Goal: Find specific page/section: Find specific page/section

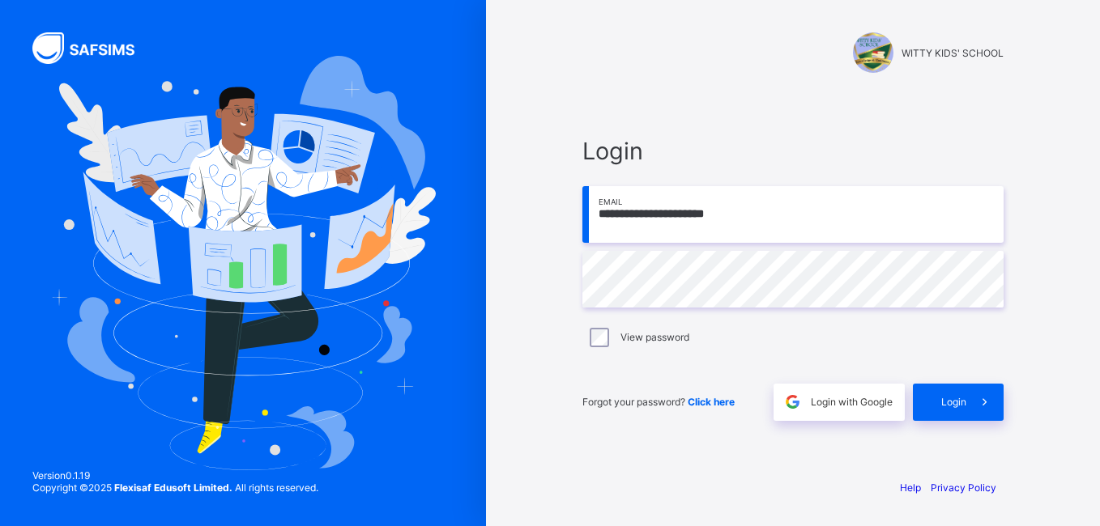
click at [781, 209] on input "**********" at bounding box center [792, 214] width 421 height 57
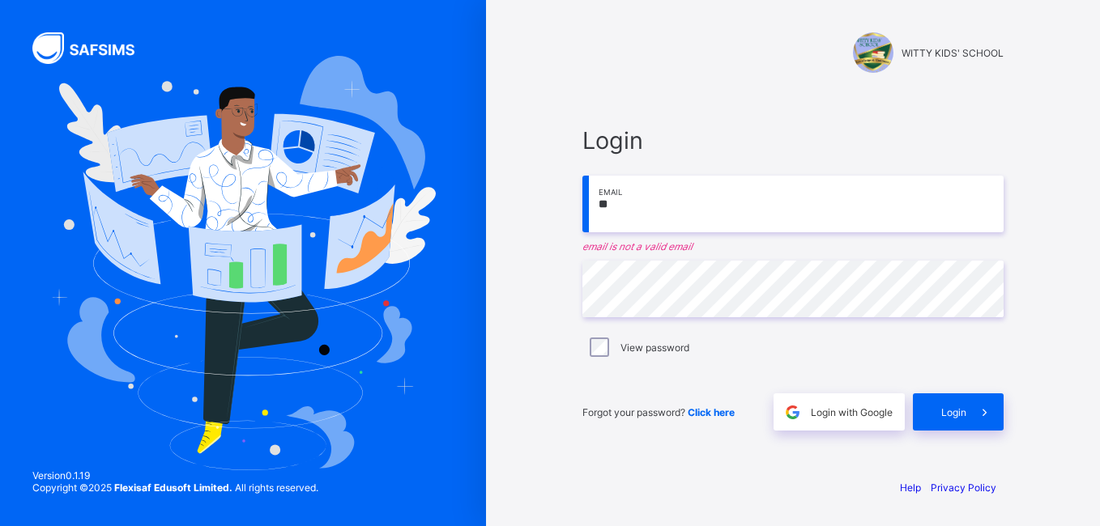
type input "*"
type input "**********"
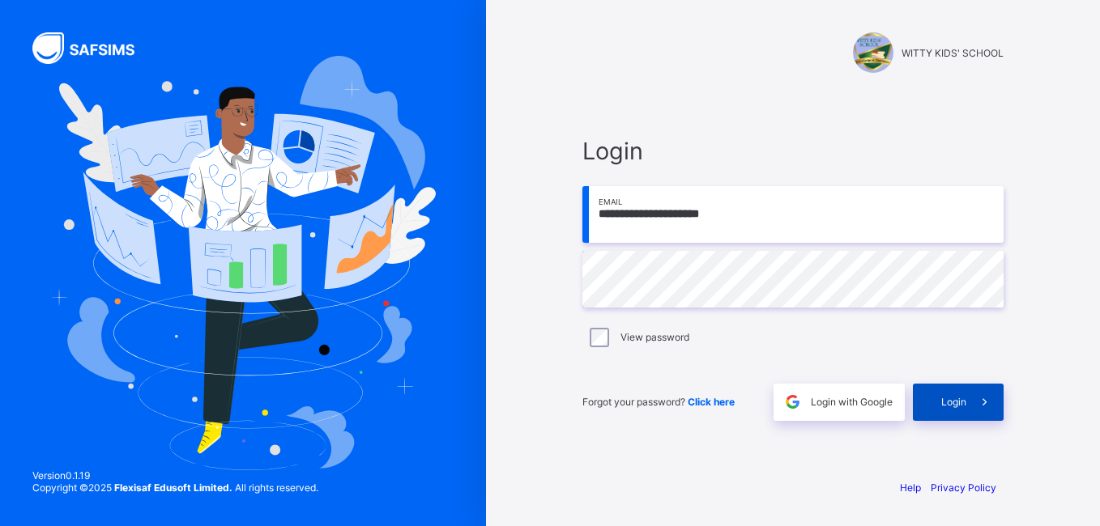
click at [942, 389] on div "Login" at bounding box center [958, 402] width 91 height 37
click at [947, 395] on div "Login" at bounding box center [958, 402] width 91 height 37
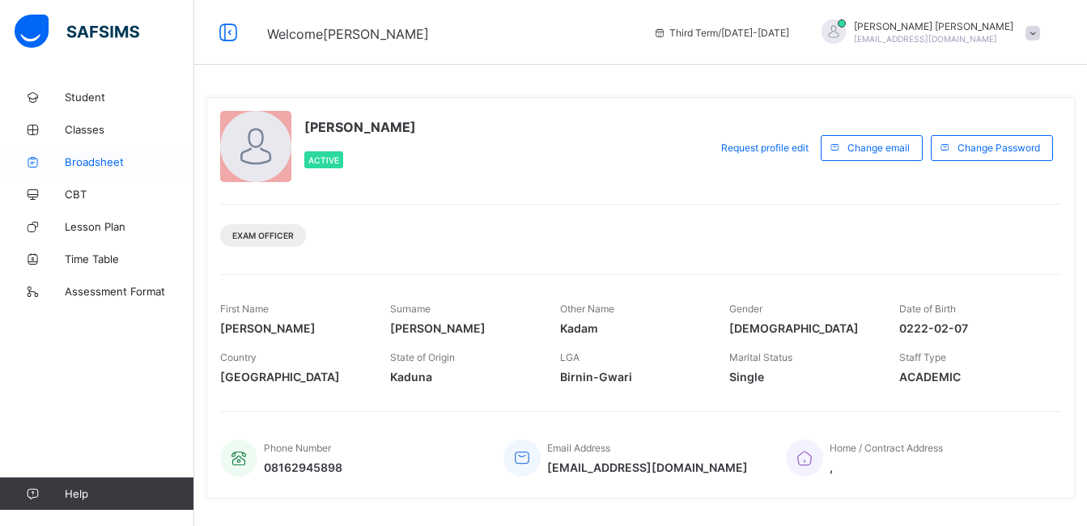
click at [79, 158] on span "Broadsheet" at bounding box center [130, 161] width 130 height 13
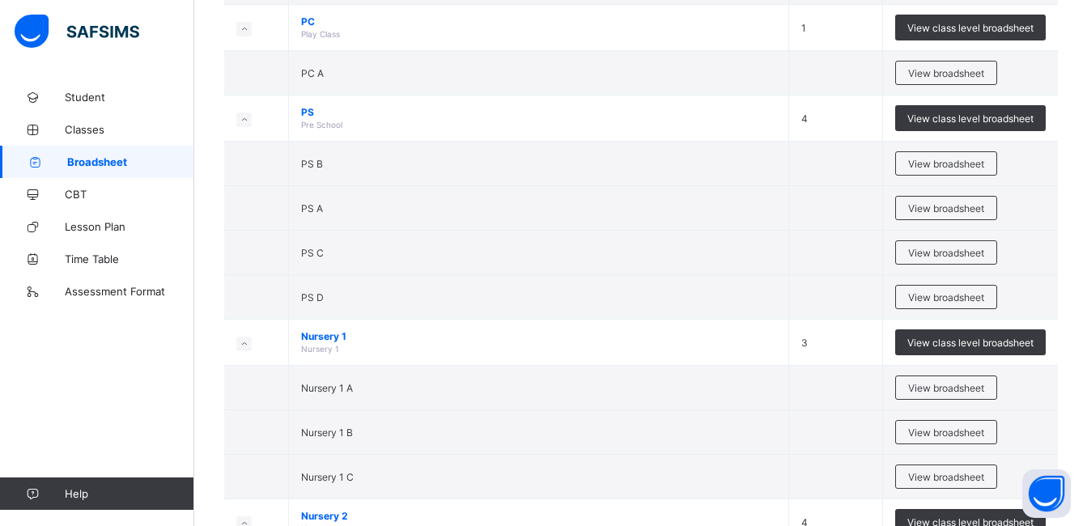
scroll to position [282, 0]
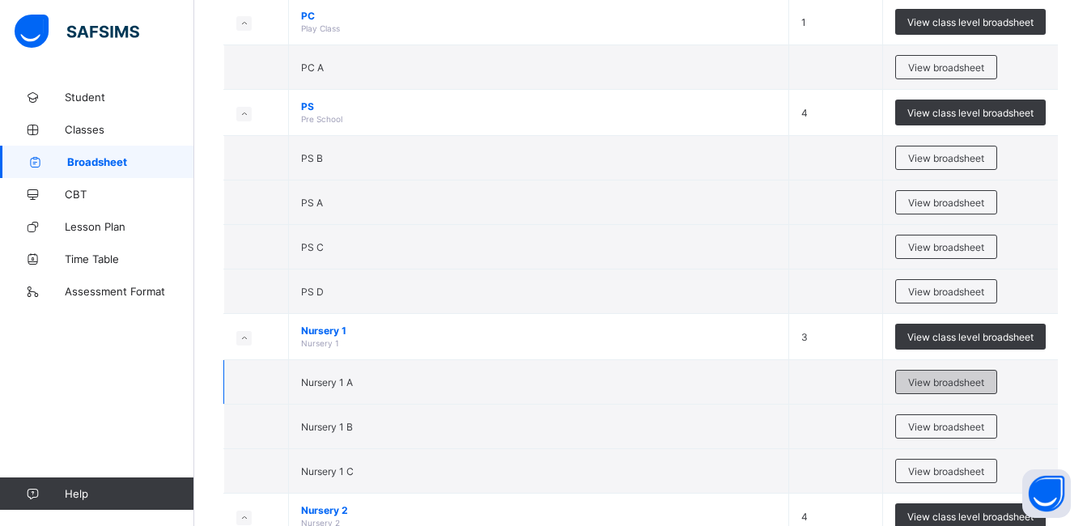
click at [942, 377] on span "View broadsheet" at bounding box center [946, 383] width 76 height 12
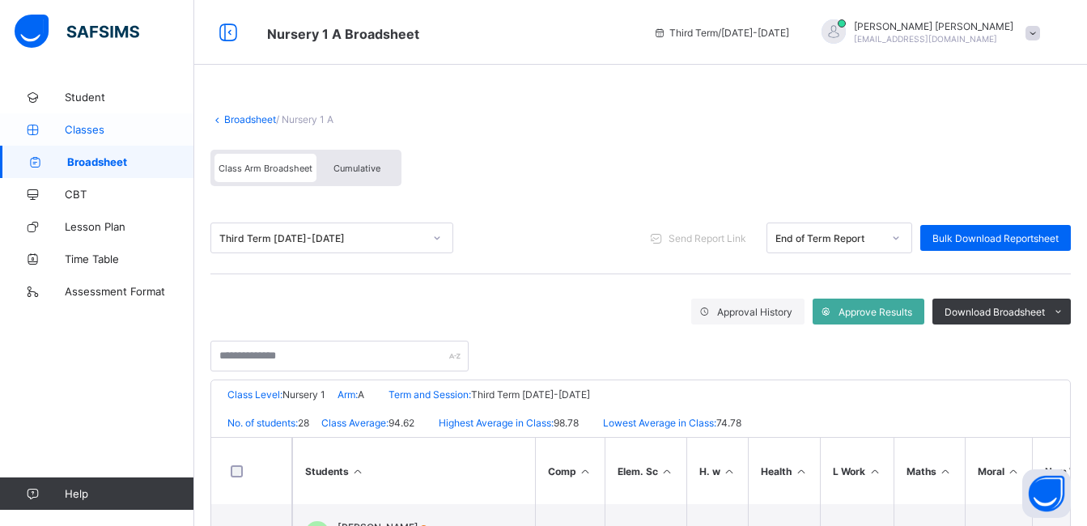
click at [88, 131] on span "Classes" at bounding box center [130, 129] width 130 height 13
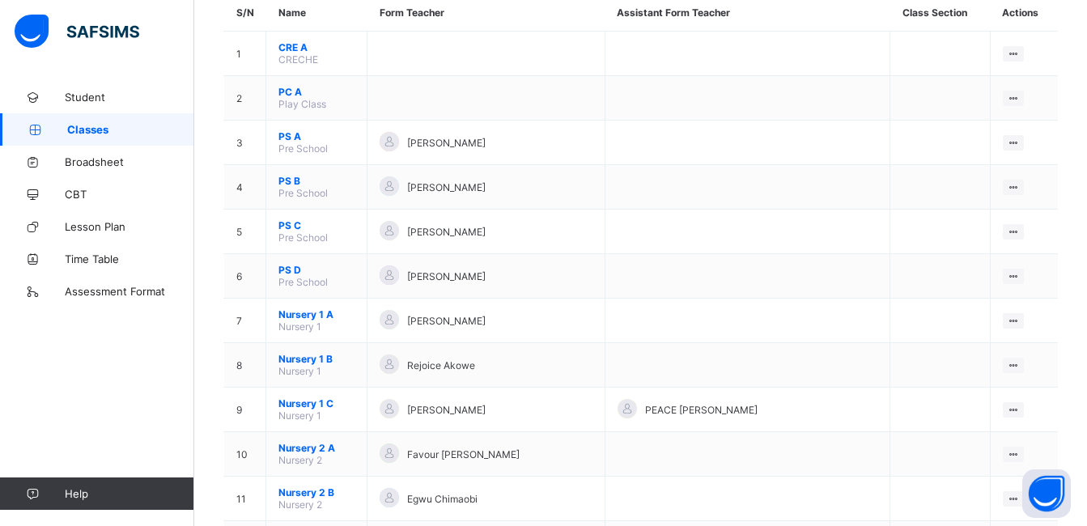
scroll to position [172, 0]
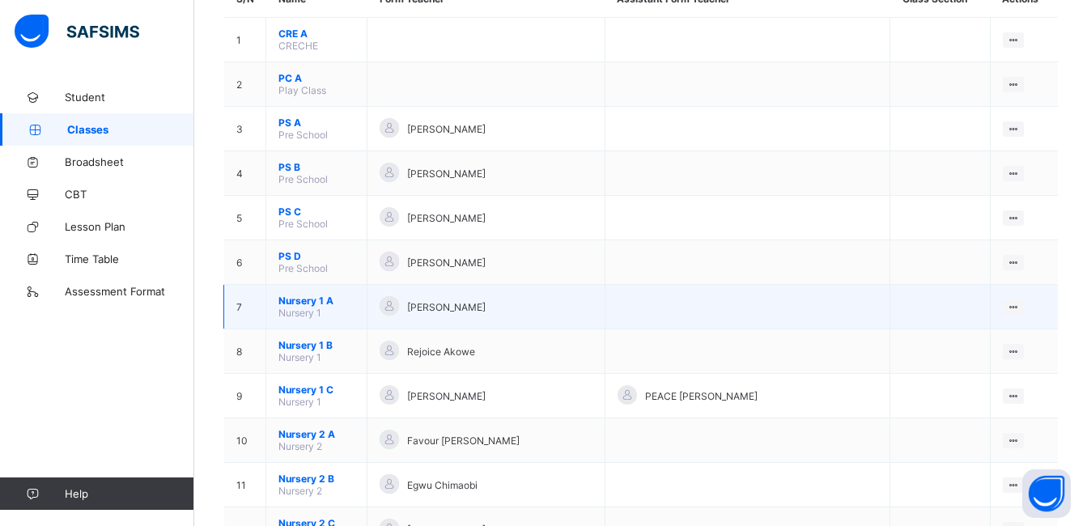
click at [293, 301] on span "Nursery 1 A" at bounding box center [317, 301] width 76 height 12
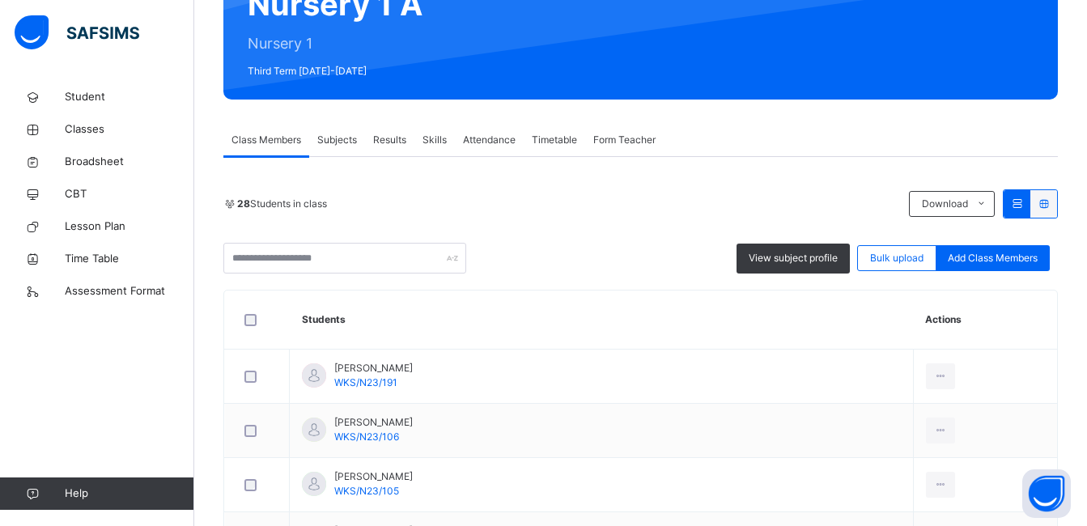
scroll to position [248, 0]
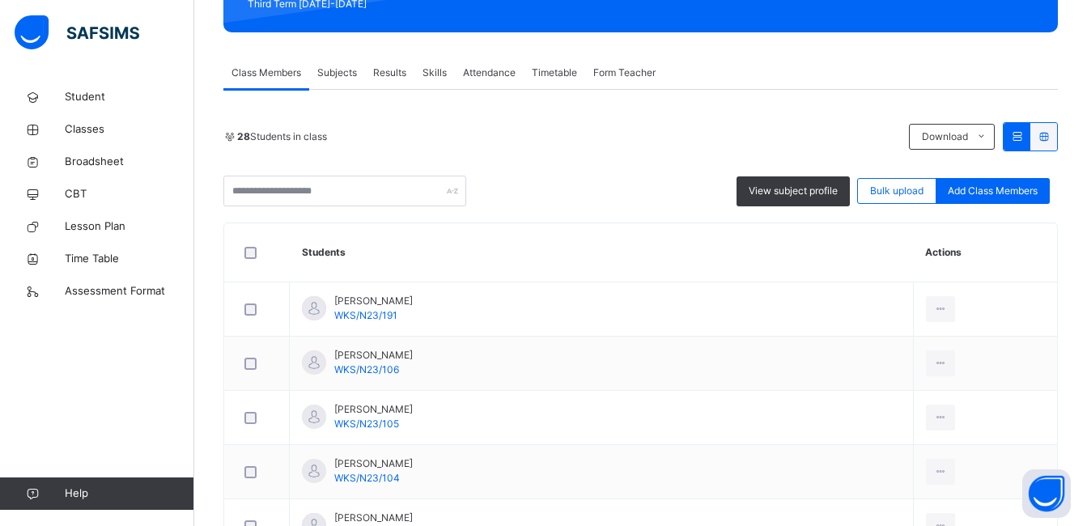
click at [1051, 134] on icon at bounding box center [1044, 136] width 14 height 12
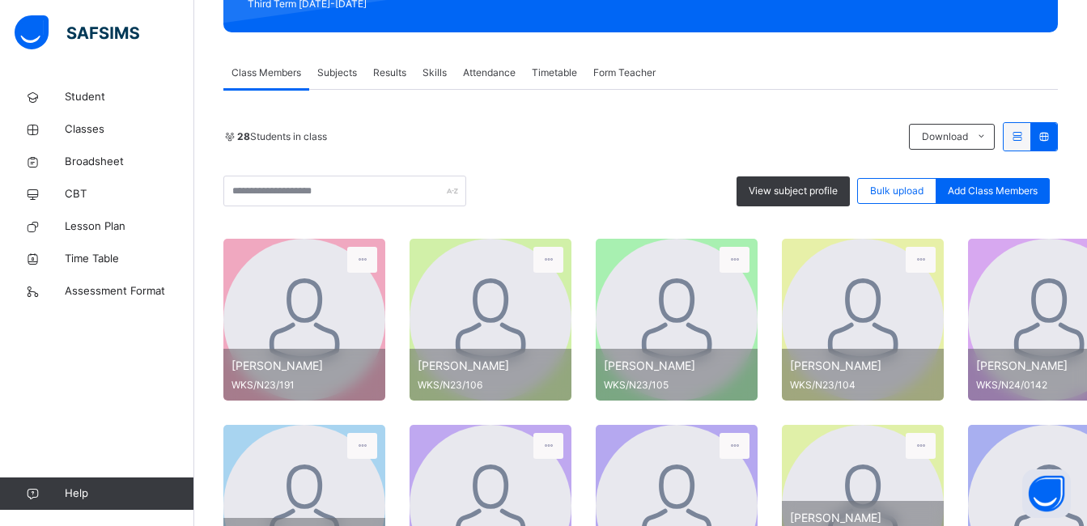
click at [1024, 132] on icon at bounding box center [1018, 136] width 14 height 12
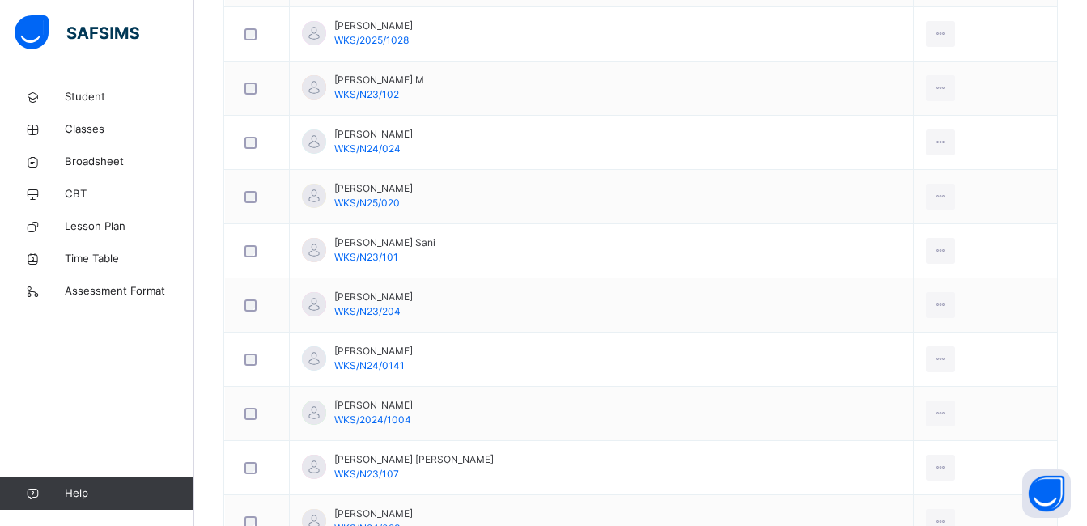
scroll to position [1275, 0]
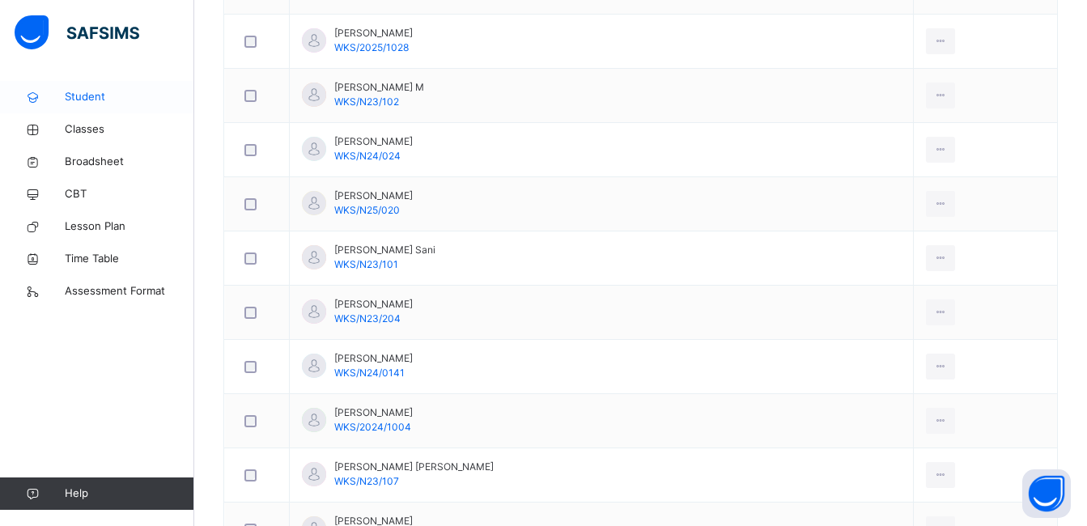
click at [85, 96] on span "Student" at bounding box center [130, 97] width 130 height 16
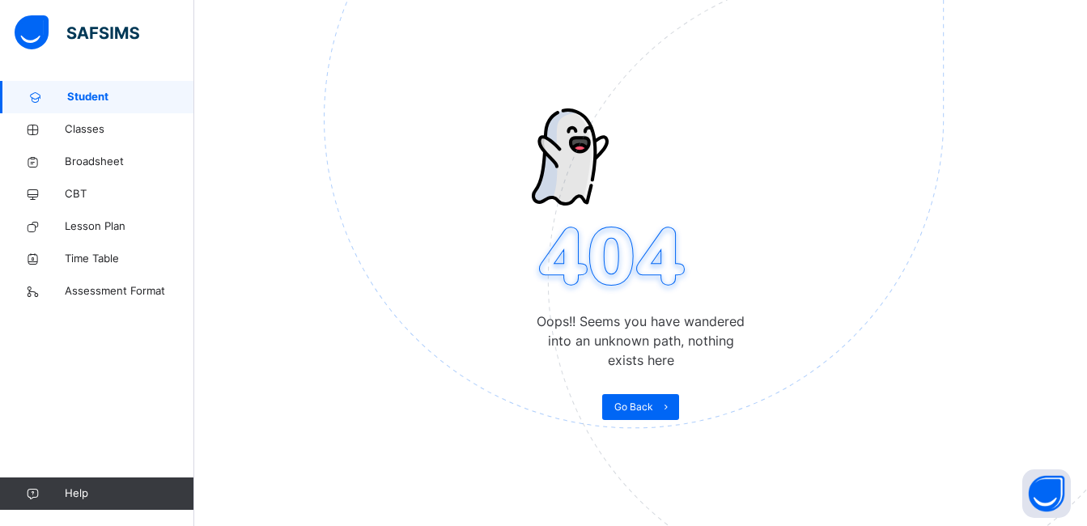
scroll to position [81, 0]
click at [77, 124] on span "Classes" at bounding box center [130, 129] width 130 height 16
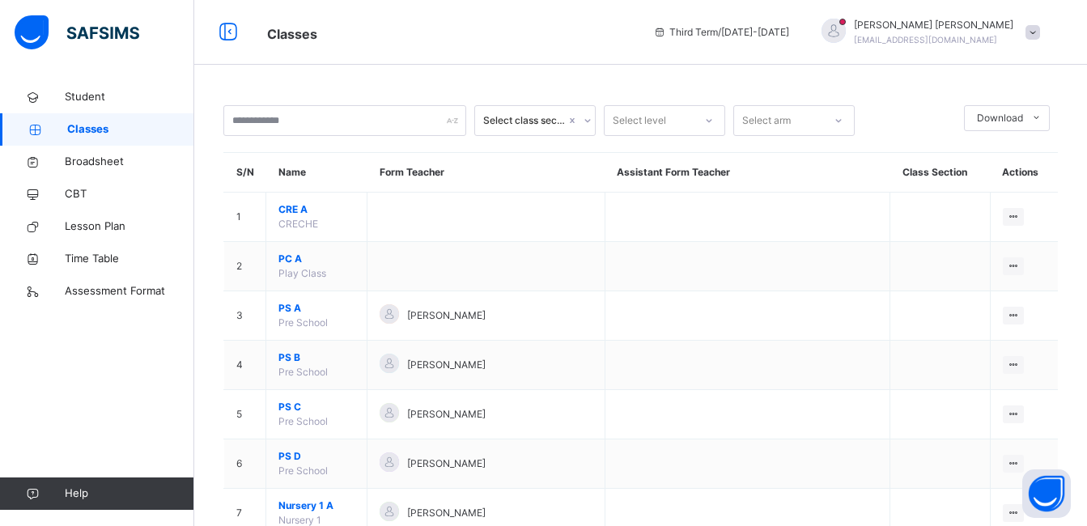
click at [589, 121] on icon at bounding box center [588, 120] width 6 height 3
click at [707, 121] on icon at bounding box center [709, 121] width 10 height 16
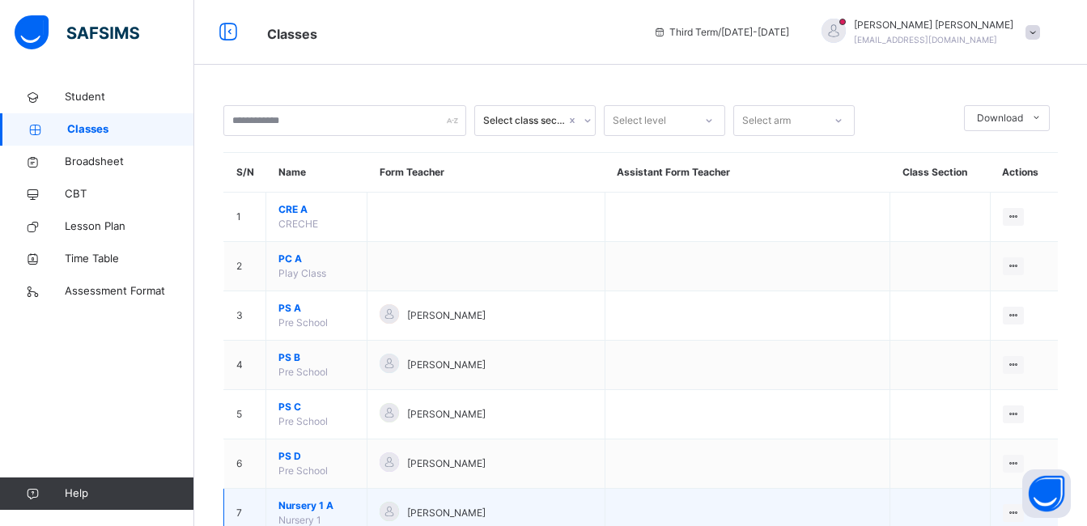
click at [302, 504] on span "Nursery 1 A" at bounding box center [317, 506] width 76 height 15
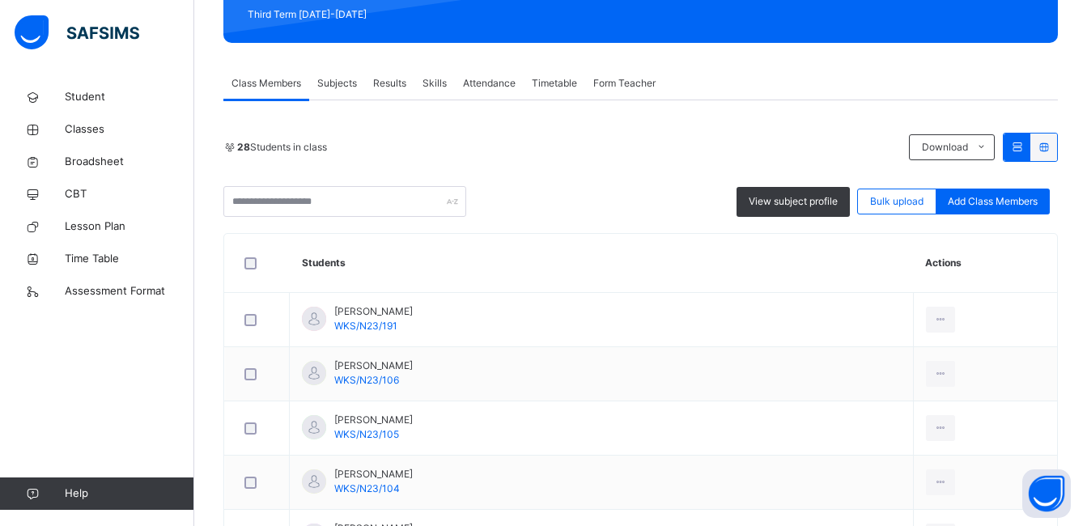
scroll to position [7, 0]
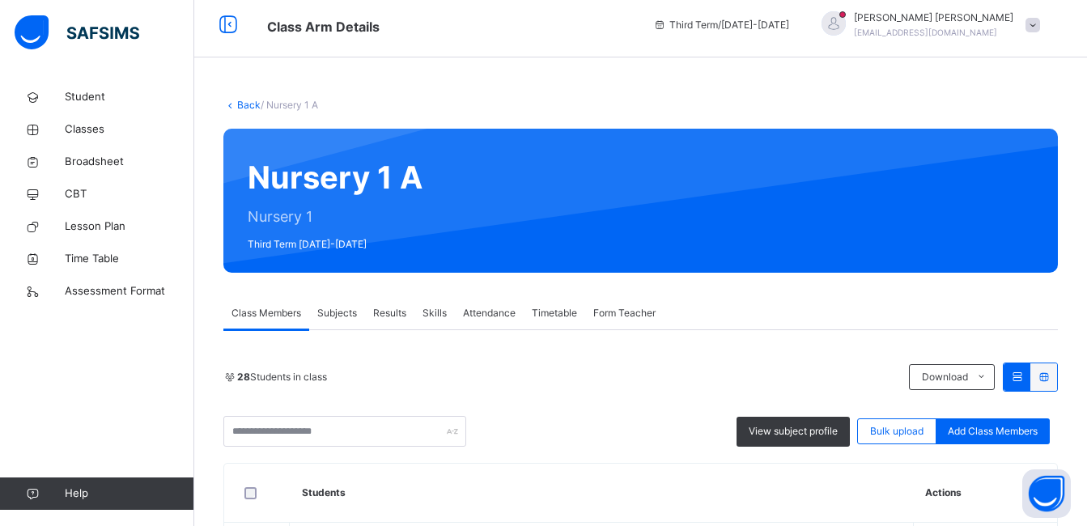
click at [478, 313] on span "Attendance" at bounding box center [489, 313] width 53 height 15
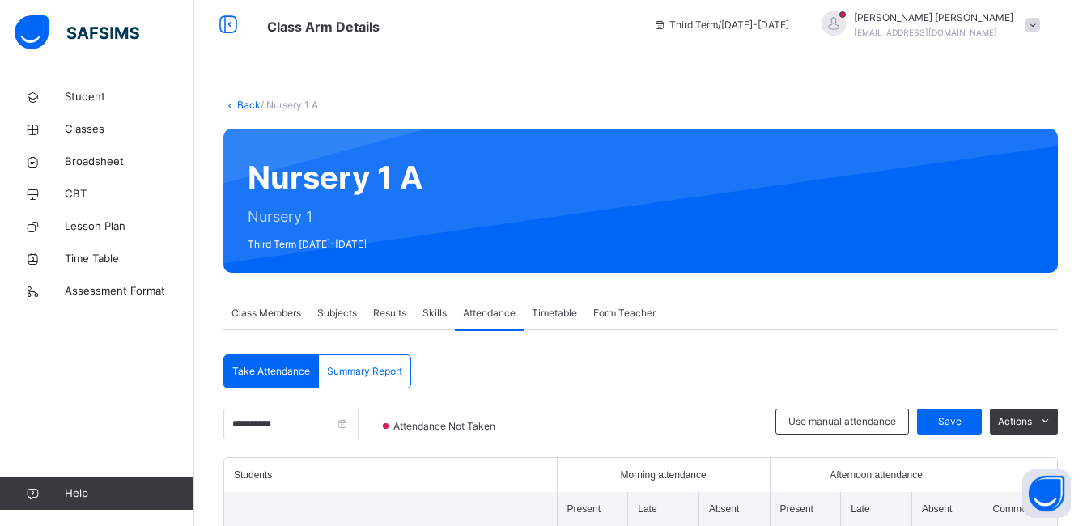
click at [257, 313] on span "Class Members" at bounding box center [267, 313] width 70 height 15
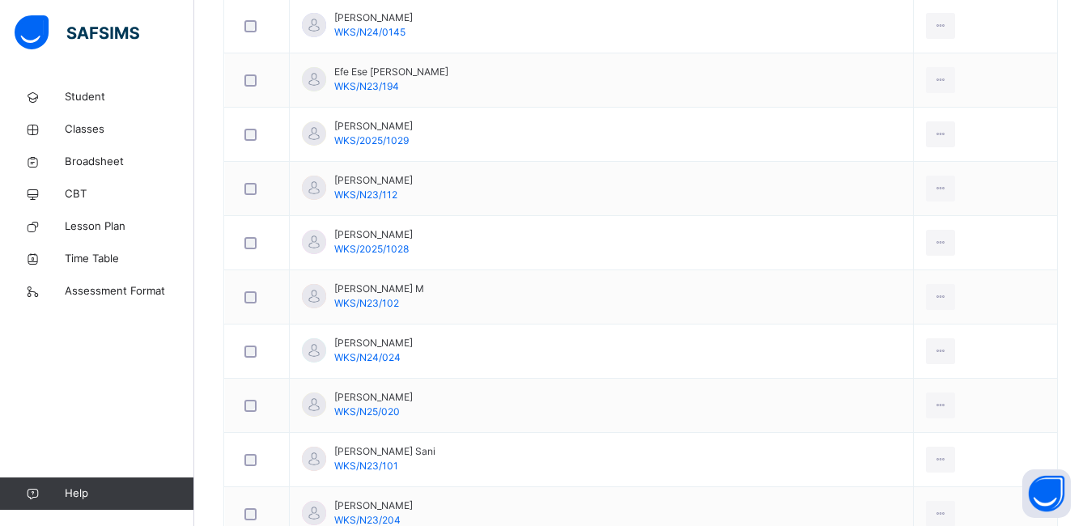
scroll to position [1056, 0]
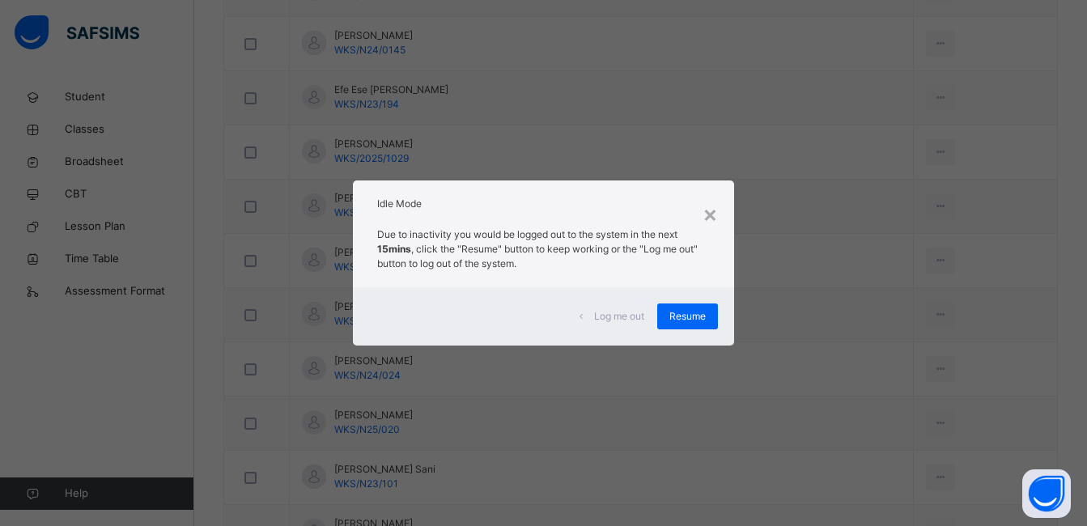
drag, startPoint x: 322, startPoint y: 369, endPoint x: 370, endPoint y: 360, distance: 48.8
click at [370, 360] on div "× Idle Mode Due to inactivity you would be logged out to the system in the next…" at bounding box center [543, 263] width 1087 height 526
click at [674, 318] on span "Resume" at bounding box center [688, 316] width 36 height 15
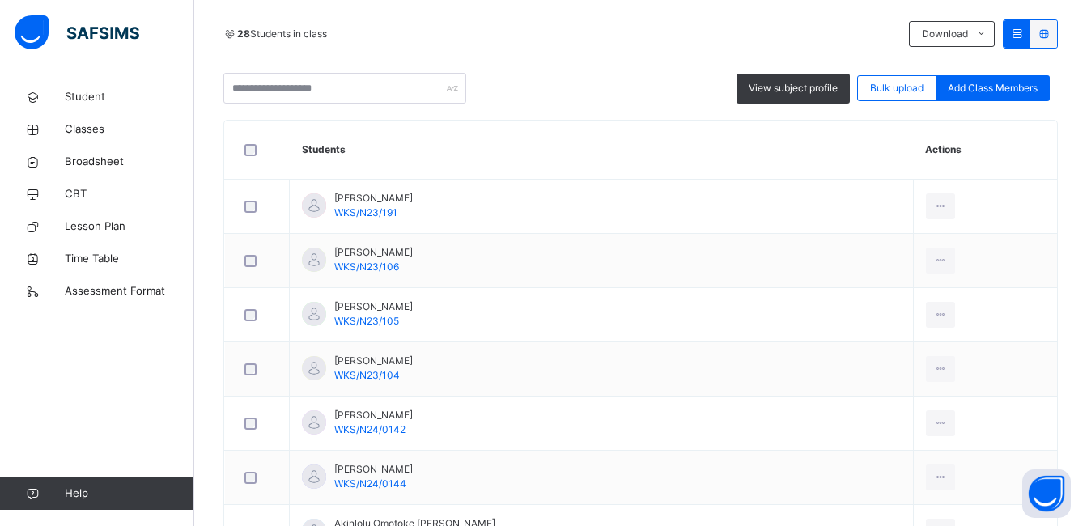
scroll to position [294, 0]
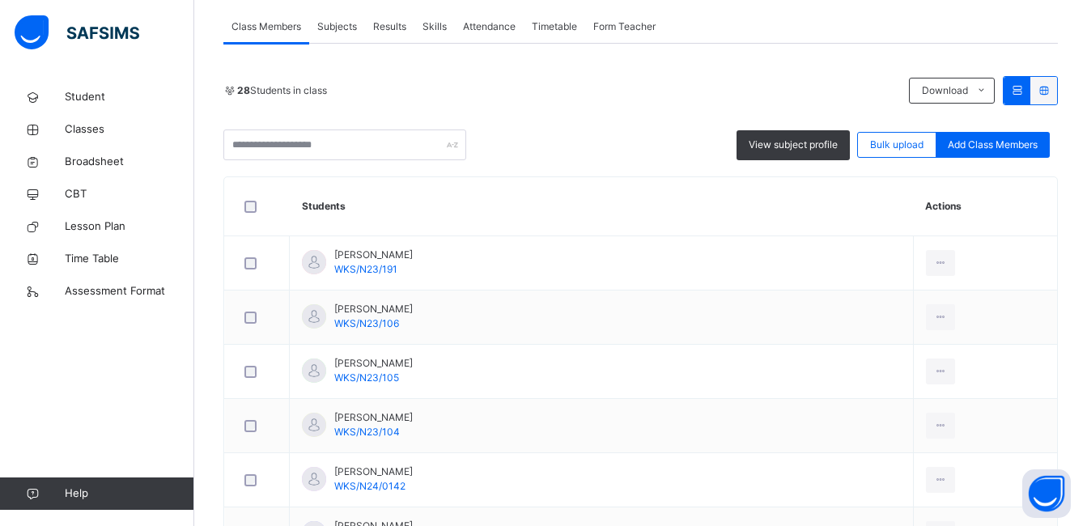
click at [317, 216] on th "Students" at bounding box center [602, 206] width 624 height 59
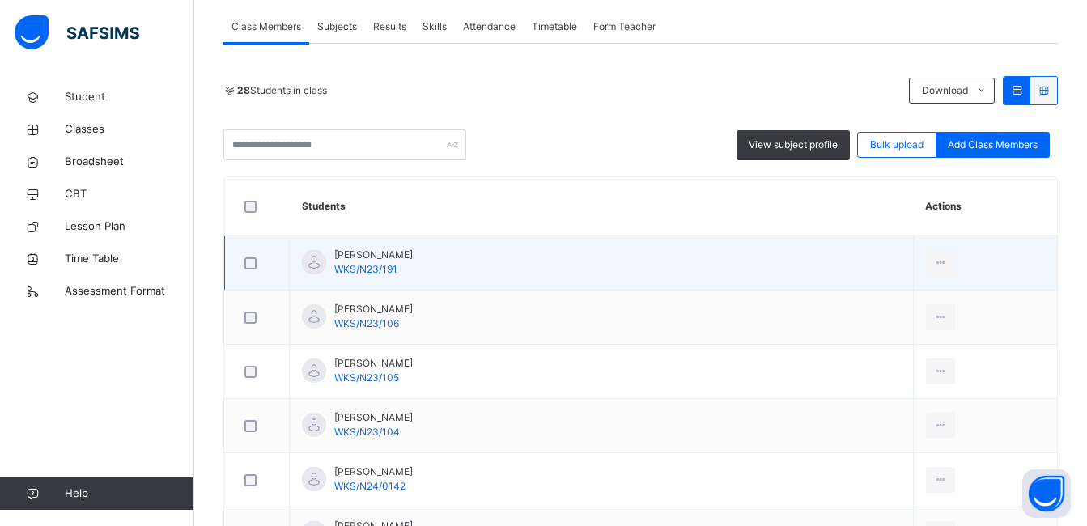
click at [276, 277] on div at bounding box center [257, 263] width 40 height 34
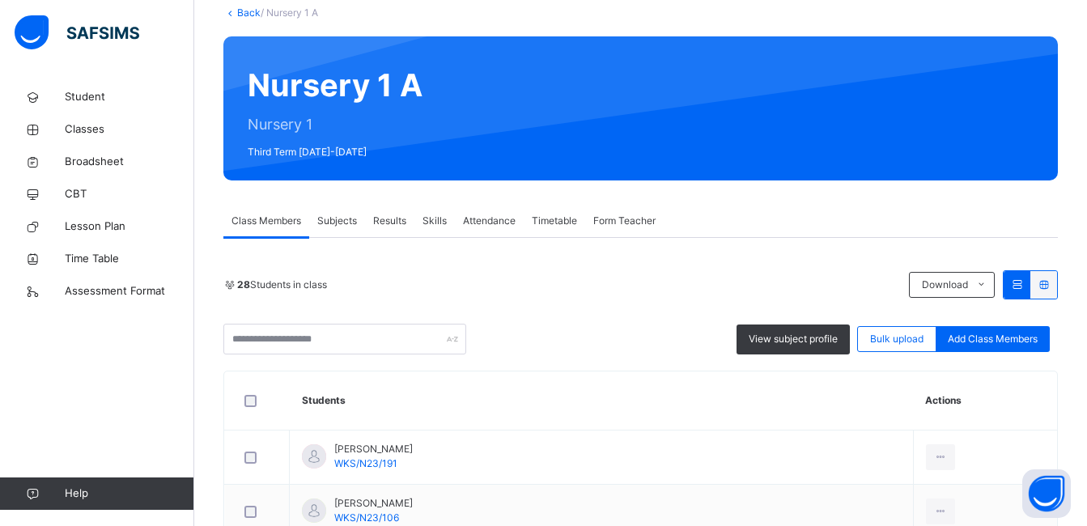
scroll to position [0, 0]
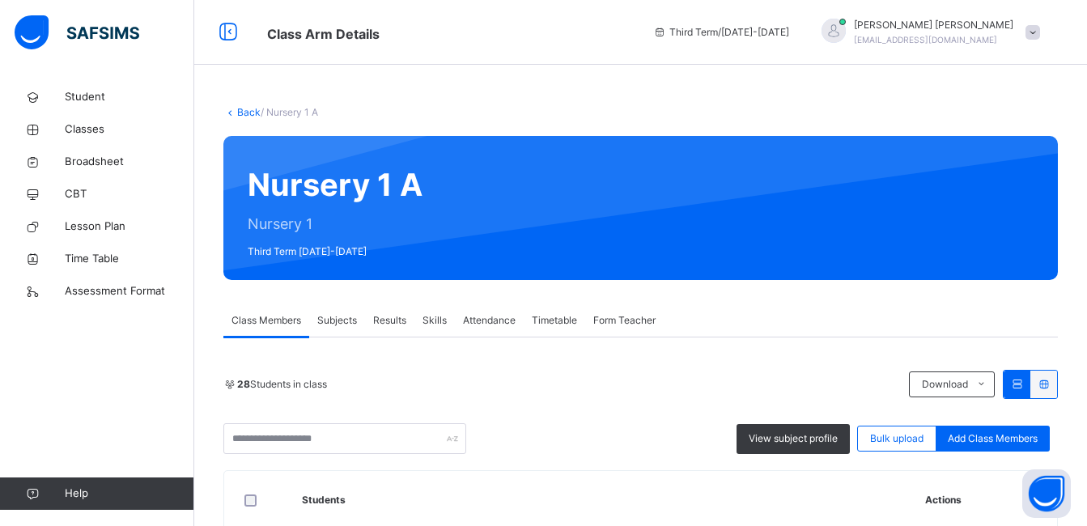
click at [236, 109] on icon at bounding box center [230, 112] width 14 height 12
click at [243, 111] on link "Back" at bounding box center [248, 112] width 23 height 12
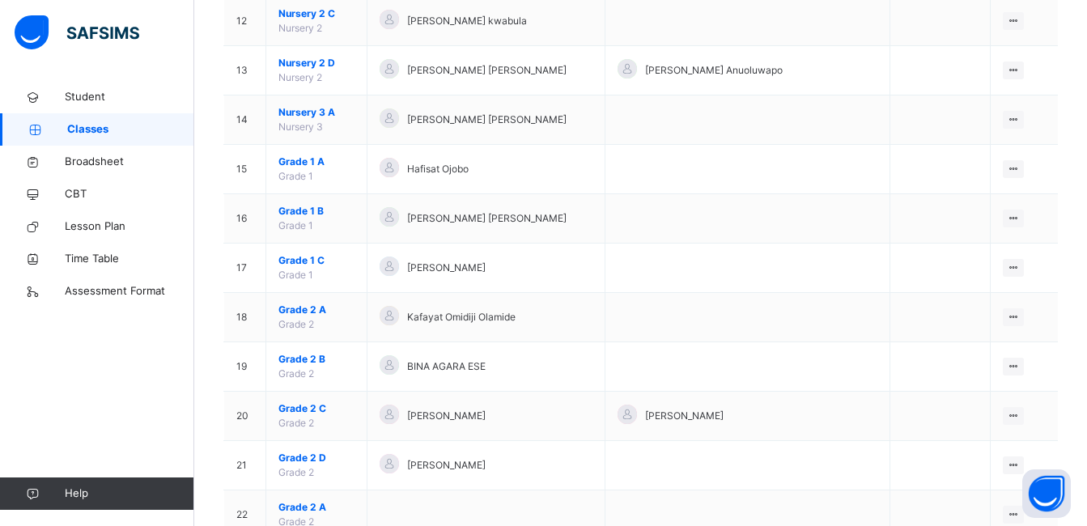
scroll to position [744, 0]
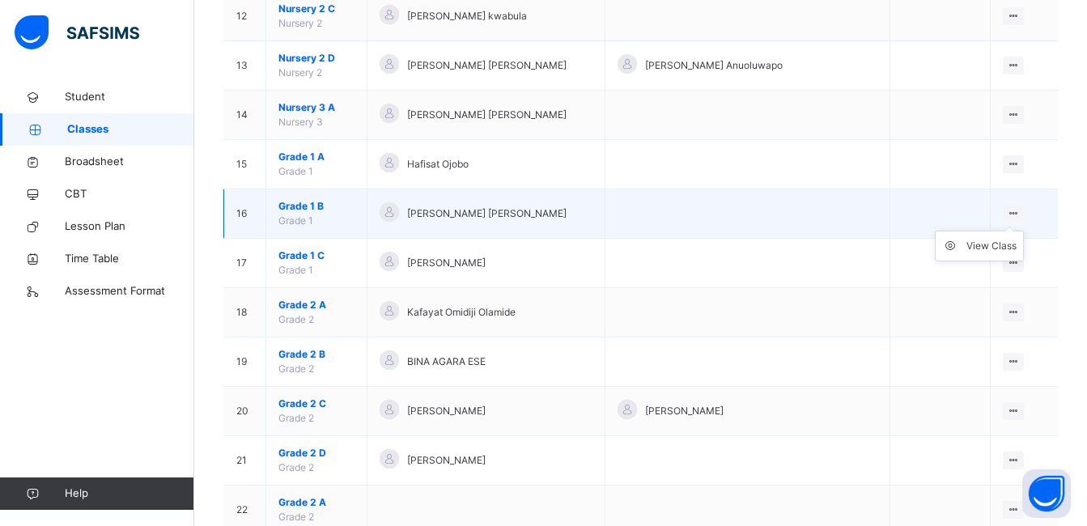
click at [1021, 210] on icon at bounding box center [1014, 213] width 14 height 12
click at [986, 244] on div "View Class" at bounding box center [992, 246] width 50 height 16
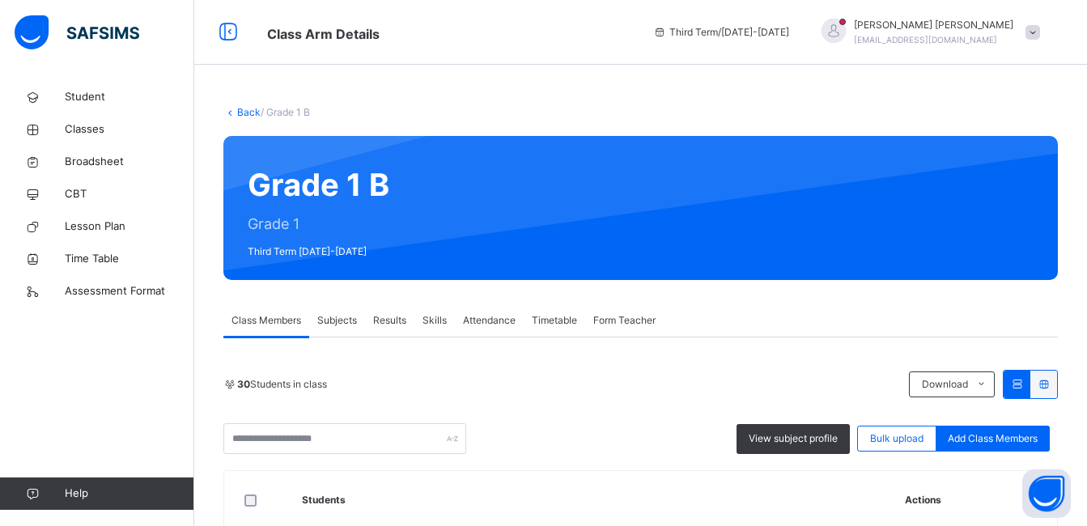
scroll to position [435, 0]
